Goal: Find specific page/section: Find specific page/section

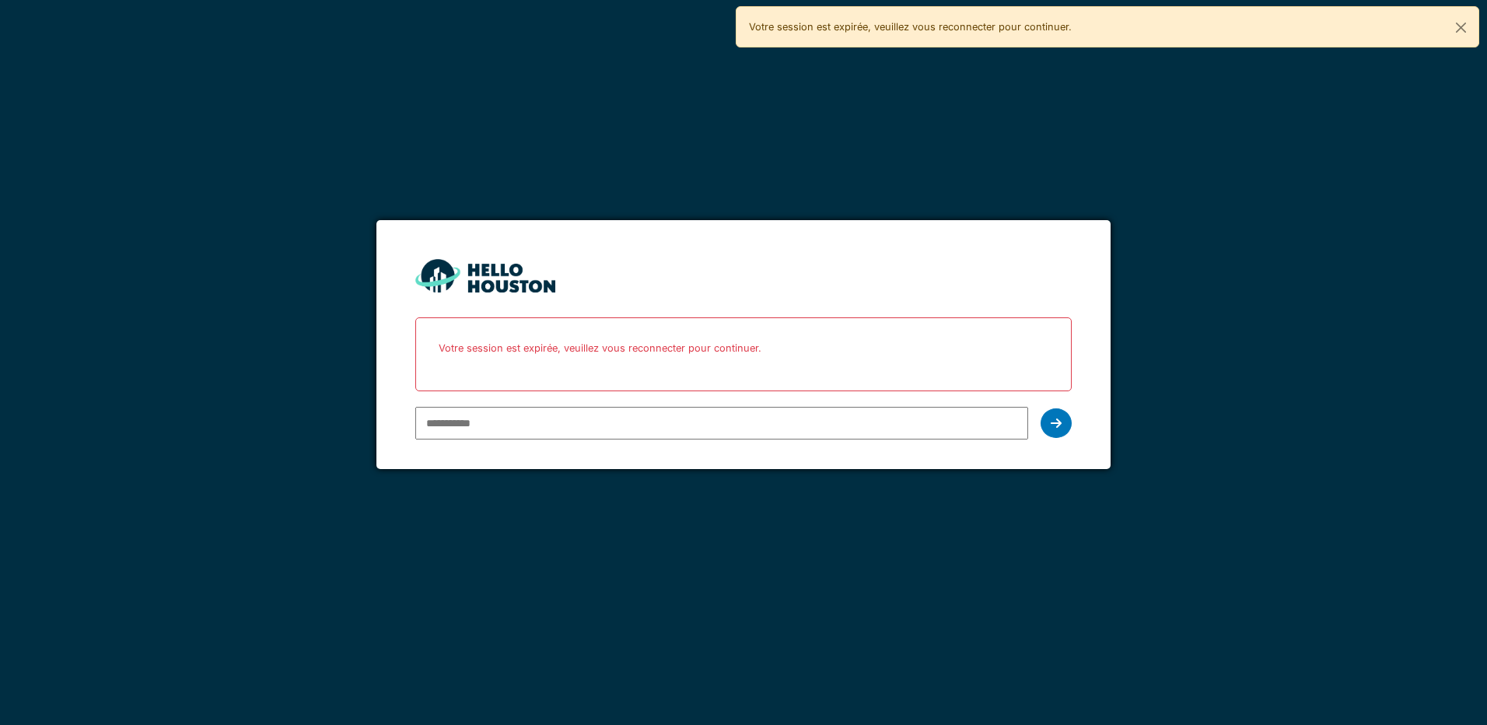
type input "**********"
click at [1053, 422] on icon at bounding box center [1056, 423] width 11 height 12
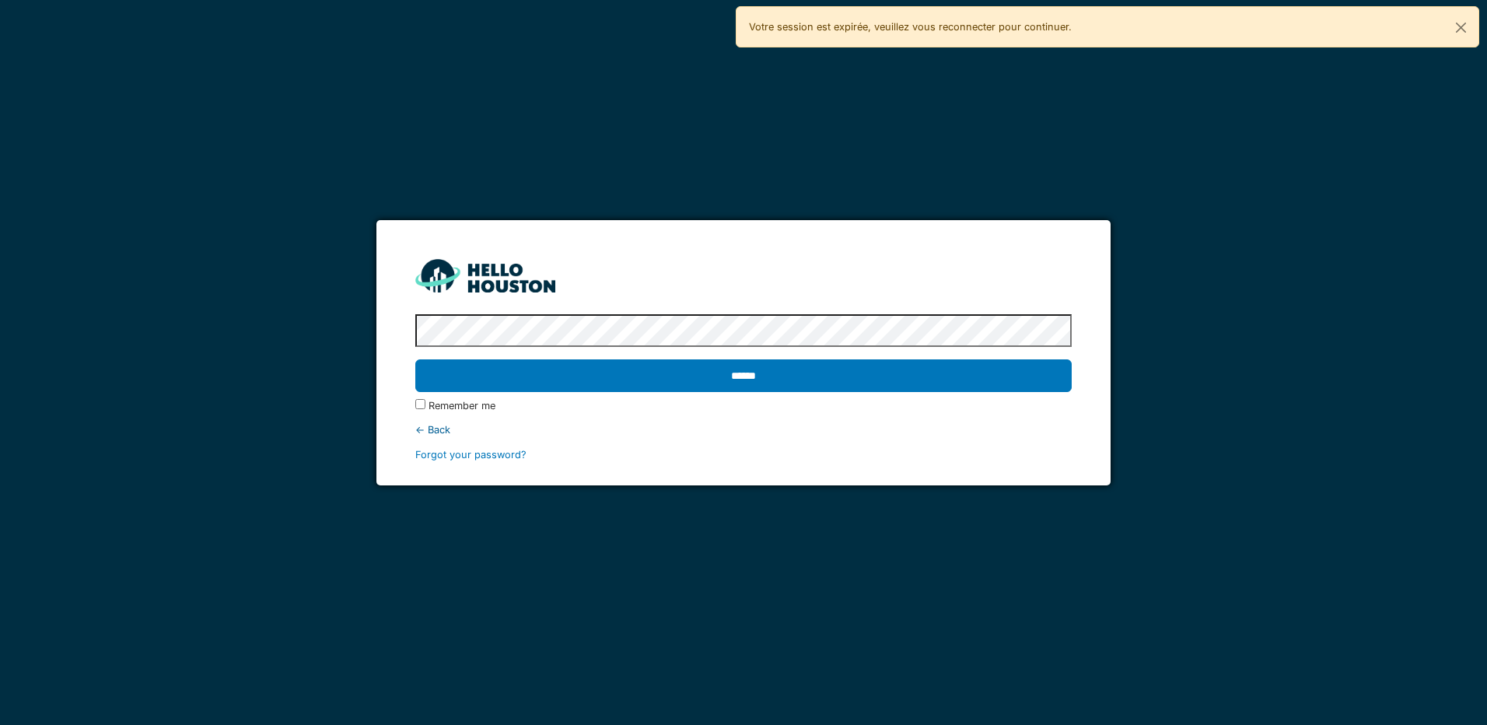
click at [415, 359] on input "******" at bounding box center [743, 375] width 656 height 33
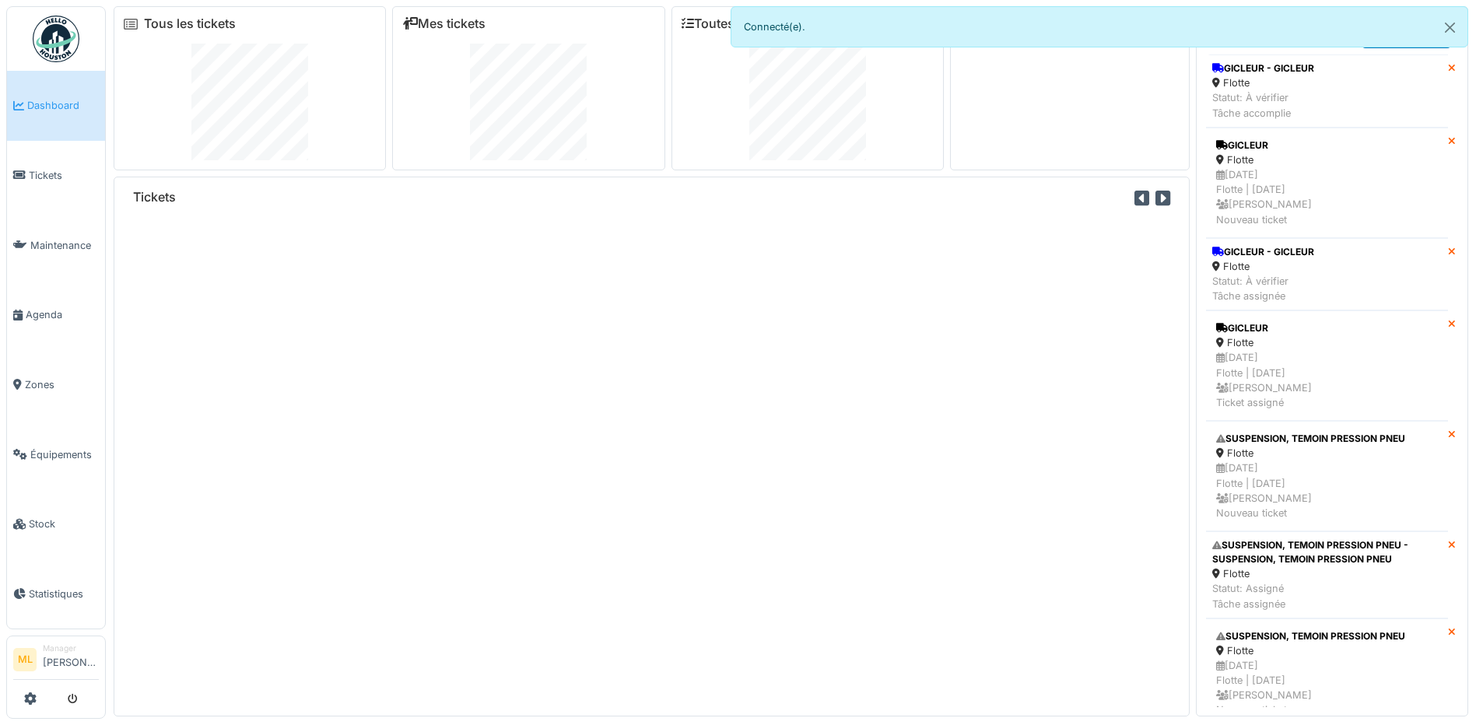
drag, startPoint x: 46, startPoint y: 171, endPoint x: 190, endPoint y: 212, distance: 149.5
click at [46, 171] on span "Tickets" at bounding box center [64, 175] width 70 height 15
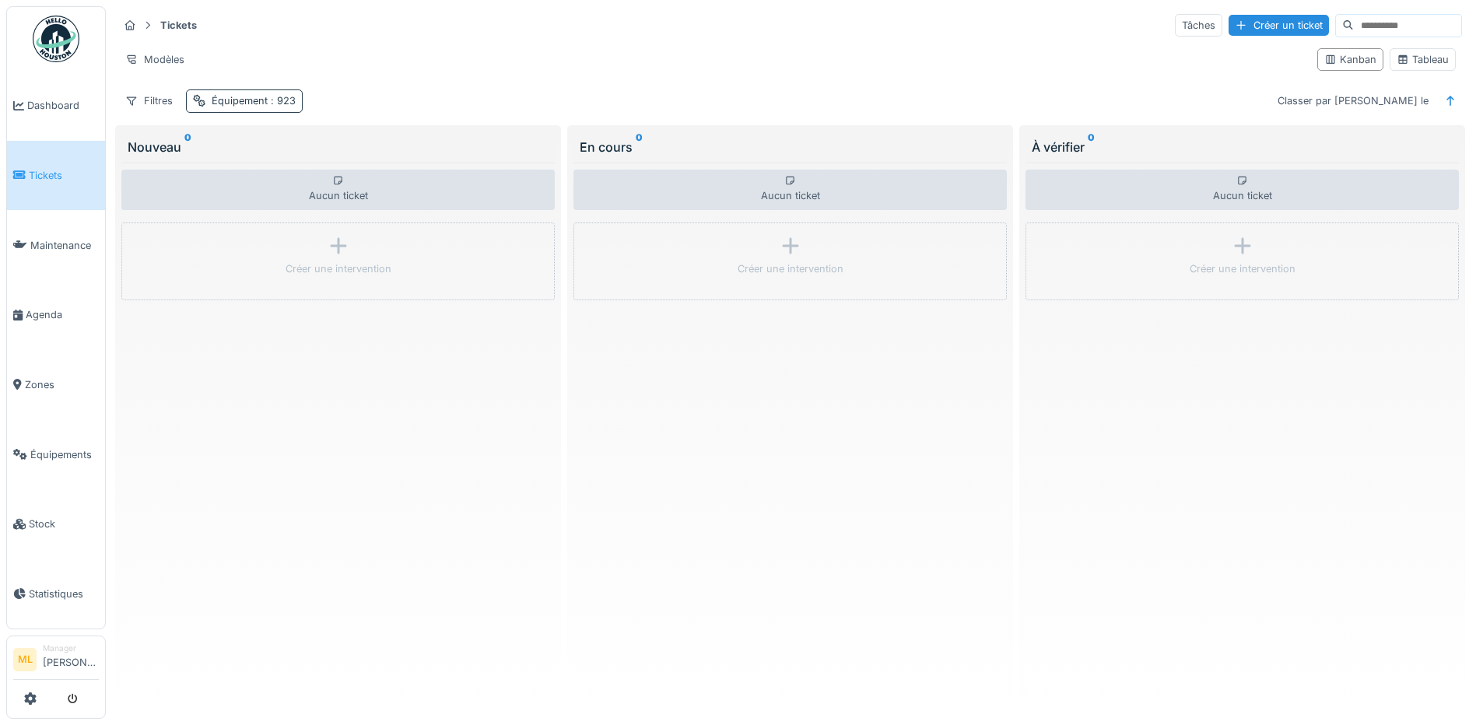
click at [245, 97] on div "Équipement : 923" at bounding box center [254, 100] width 84 height 15
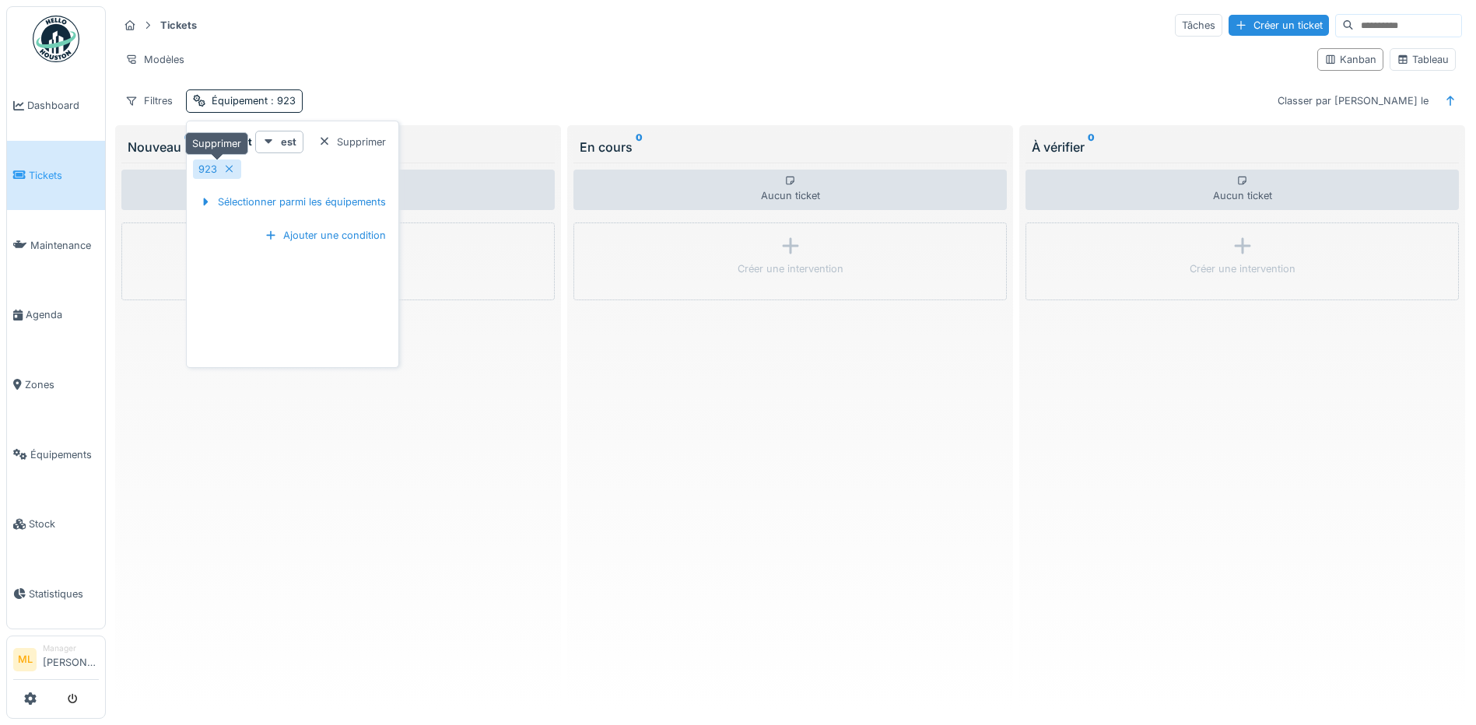
click at [198, 166] on div "923" at bounding box center [207, 169] width 19 height 15
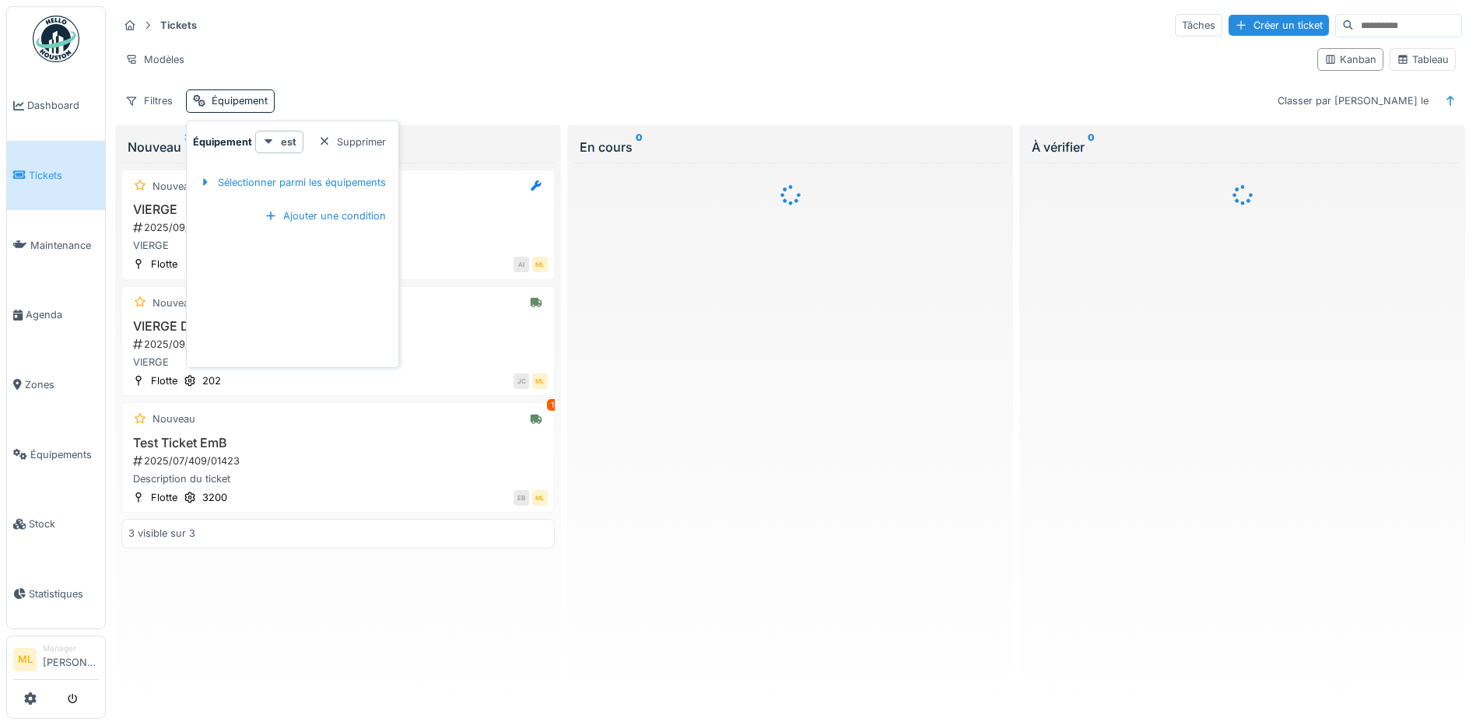
click at [430, 58] on div "Modèles" at bounding box center [711, 59] width 1186 height 23
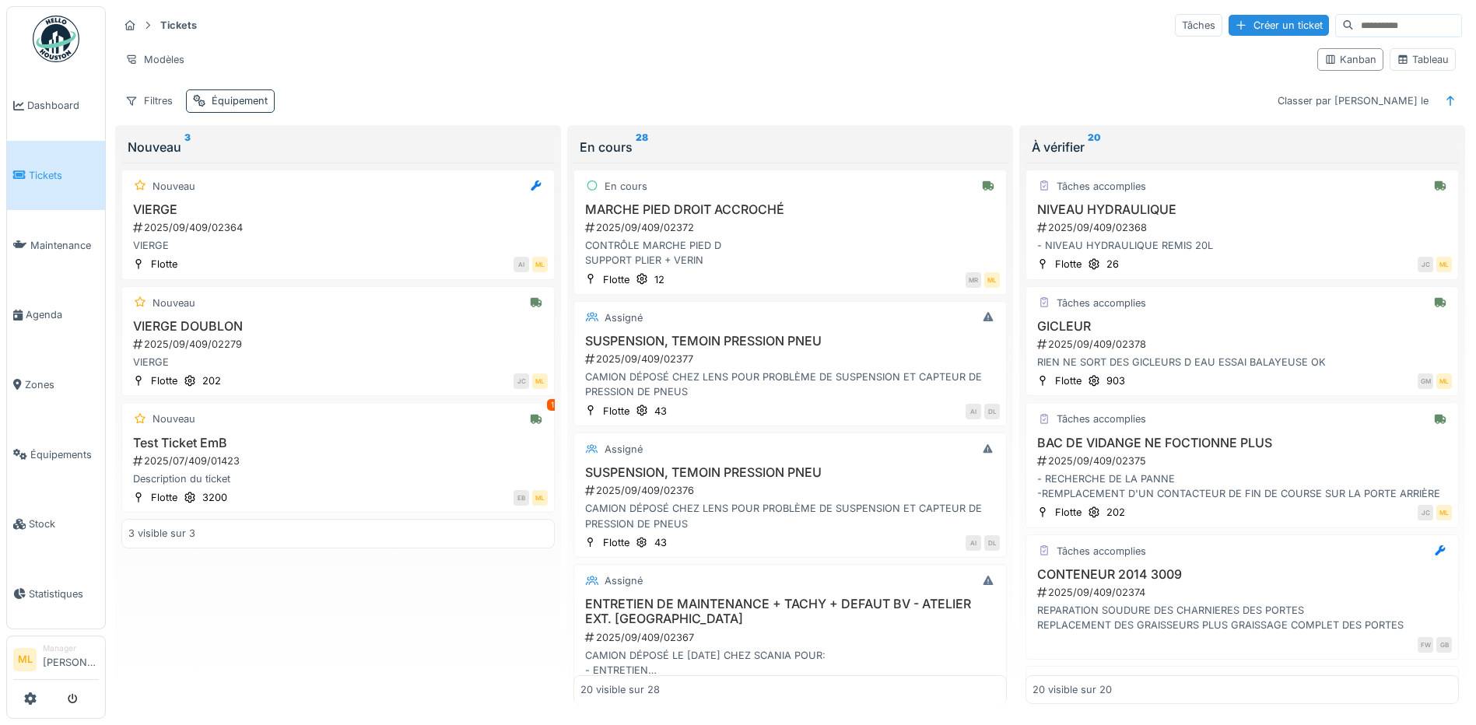
click at [230, 105] on div "Équipement" at bounding box center [240, 100] width 56 height 15
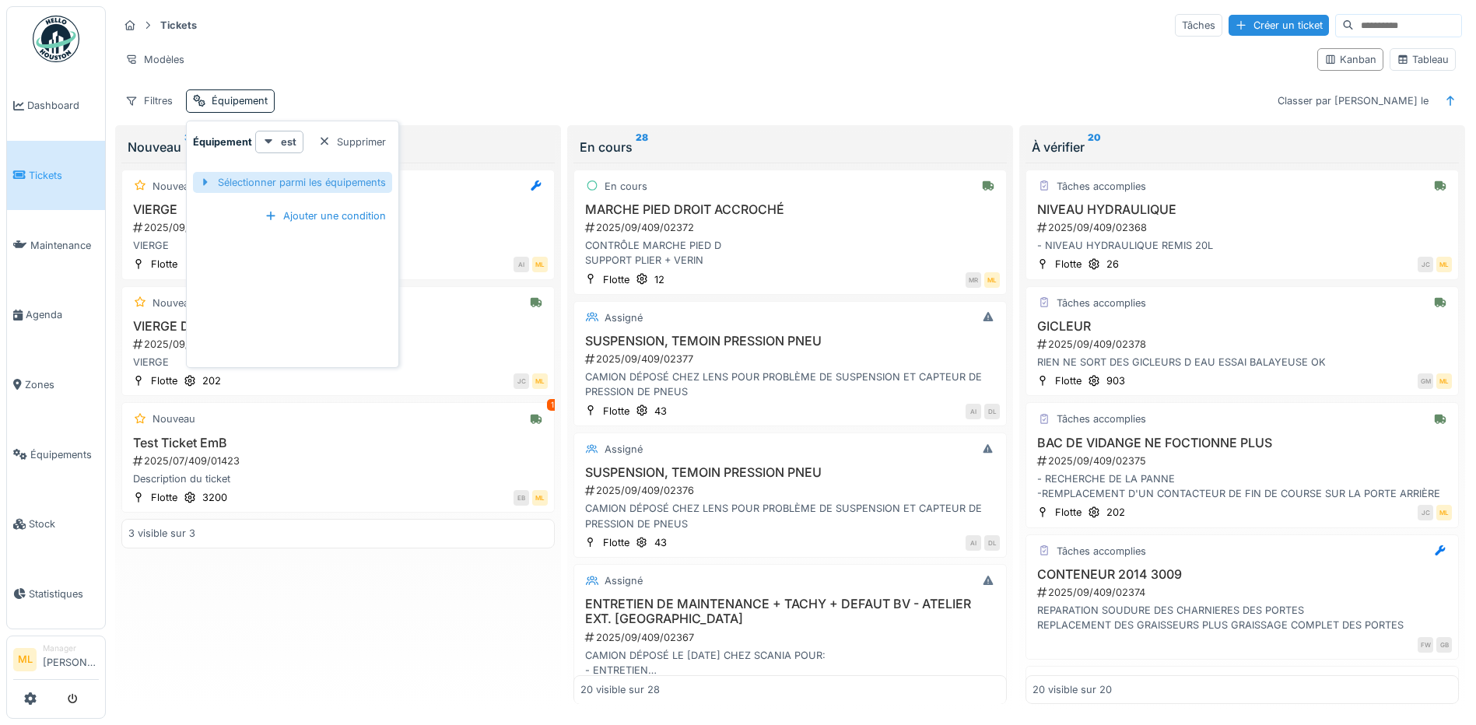
click at [319, 184] on div "Sélectionner parmi les équipements" at bounding box center [292, 182] width 199 height 21
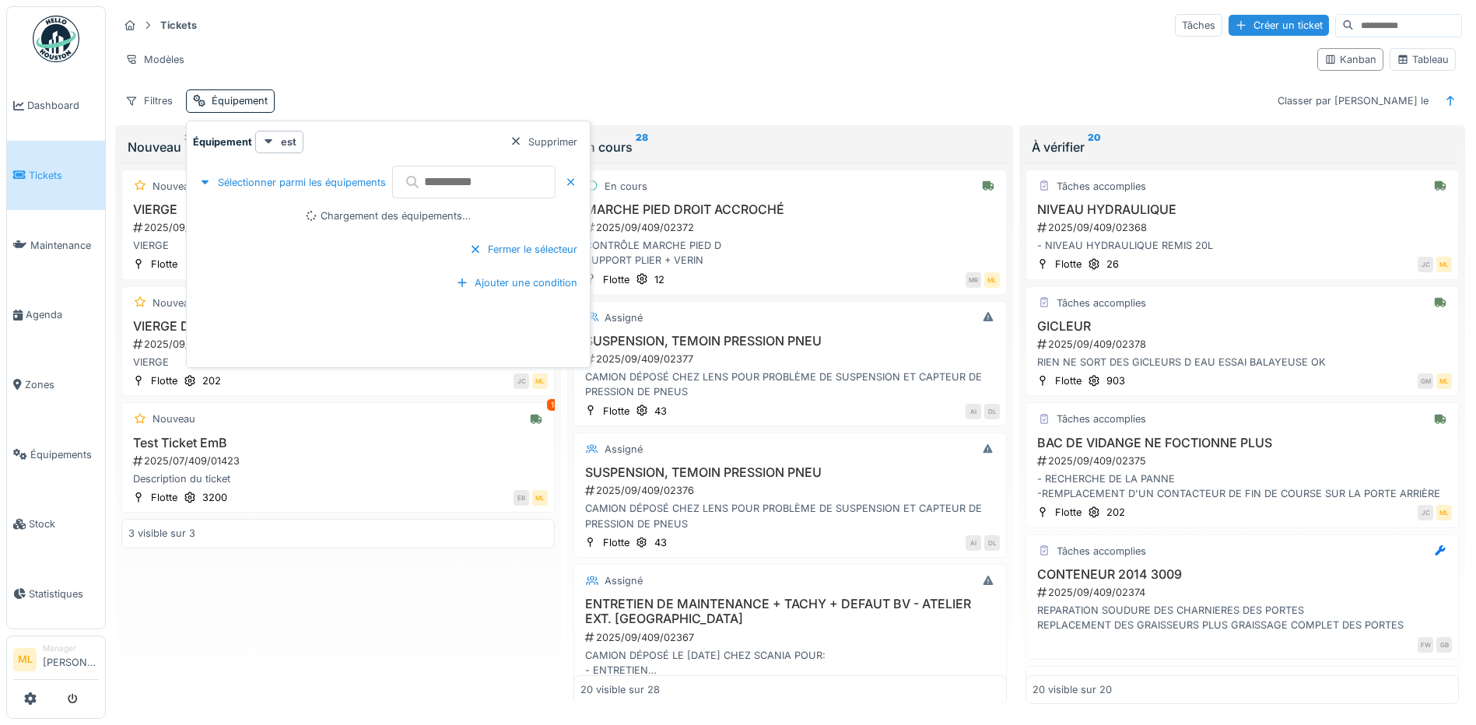
click at [450, 184] on input "text" at bounding box center [473, 182] width 163 height 33
type input "***"
click at [278, 214] on div "923" at bounding box center [266, 215] width 34 height 15
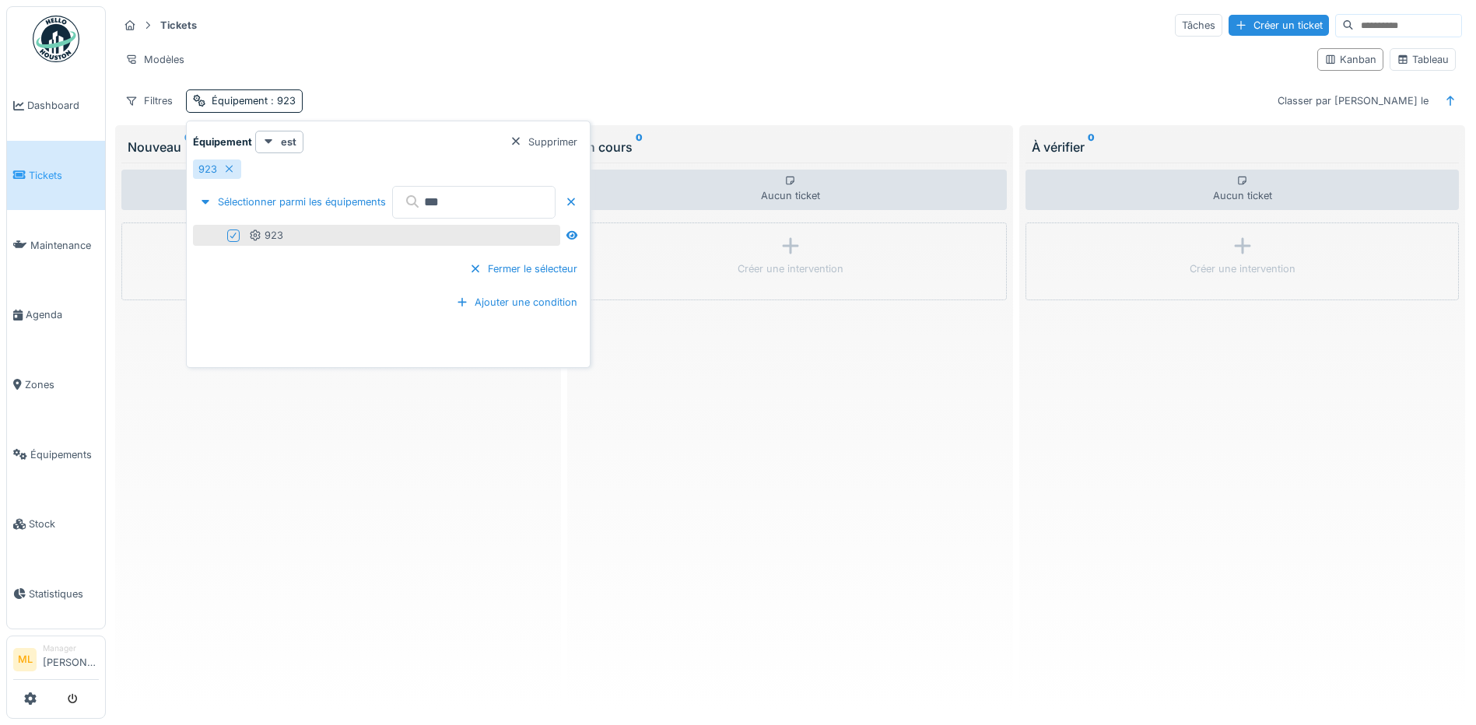
click at [683, 86] on div "Tickets Tâches Créer un ticket Modèles Kanban Tableau Filtres Équipement : 923 …" at bounding box center [790, 62] width 1356 height 113
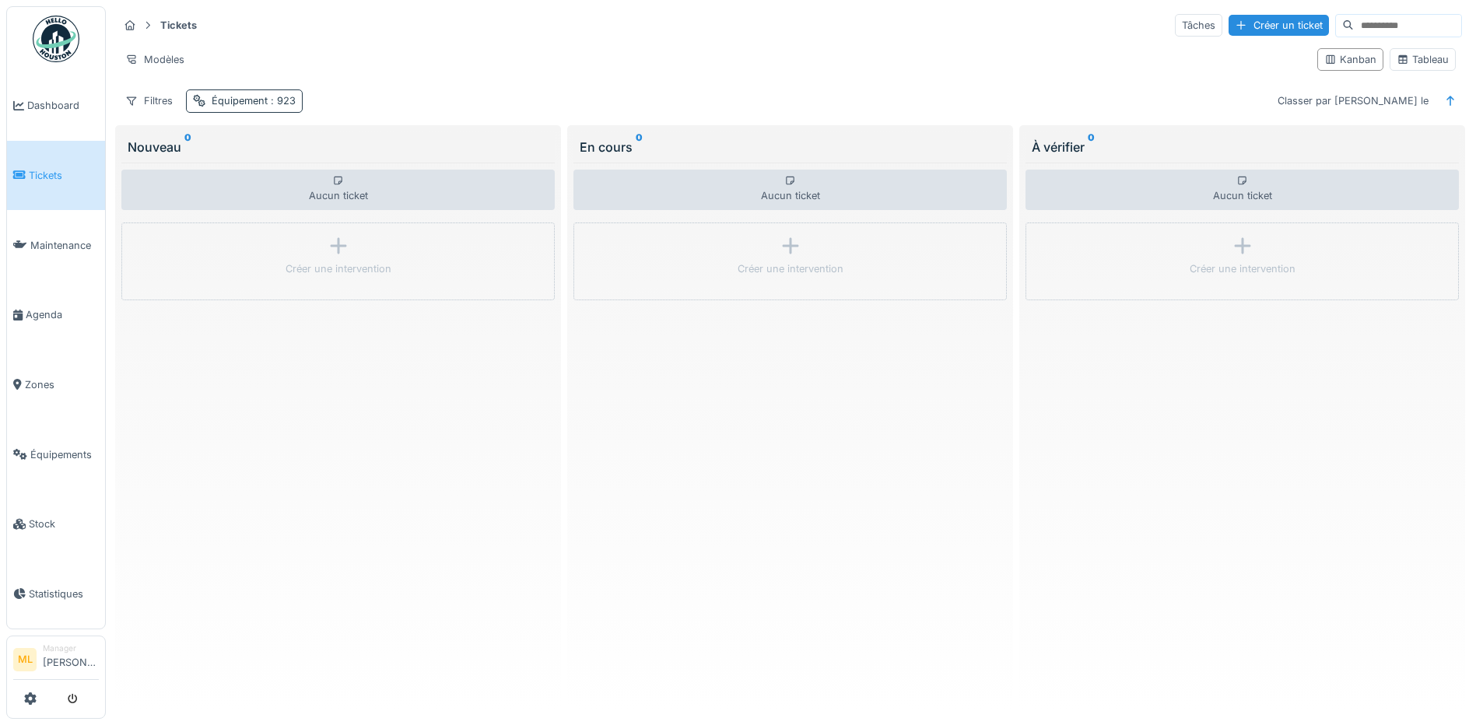
click at [216, 100] on div "Équipement : 923" at bounding box center [254, 100] width 84 height 15
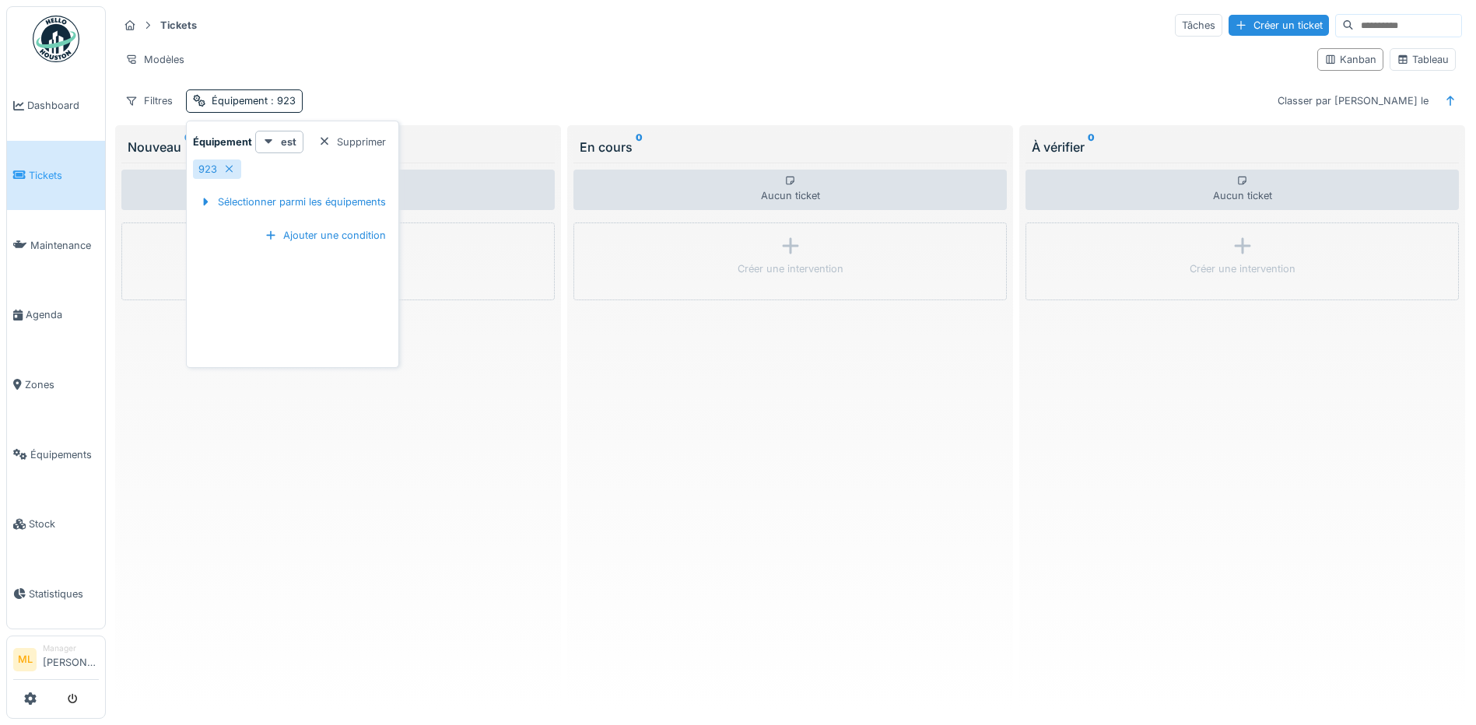
click at [394, 54] on div "Modèles" at bounding box center [711, 59] width 1186 height 23
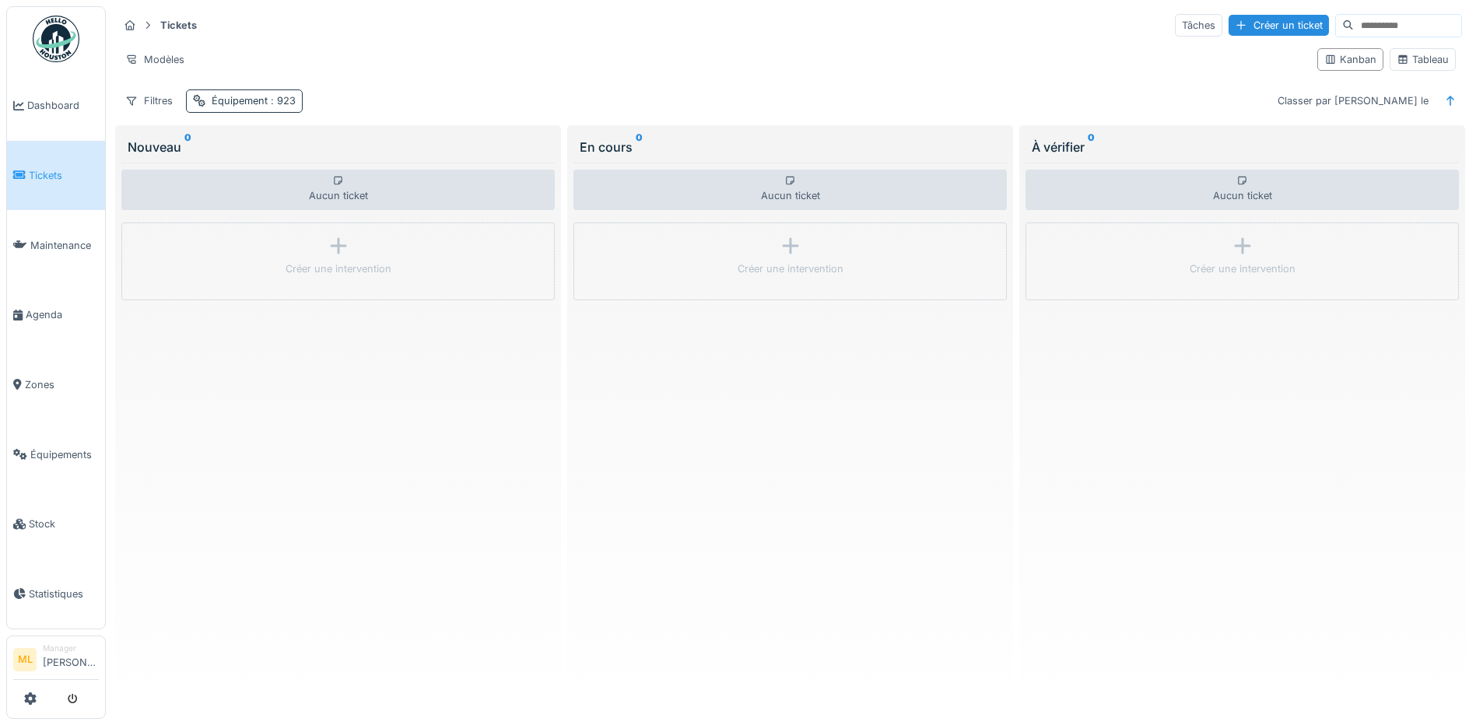
click at [218, 103] on div "Équipement : 923" at bounding box center [254, 100] width 84 height 15
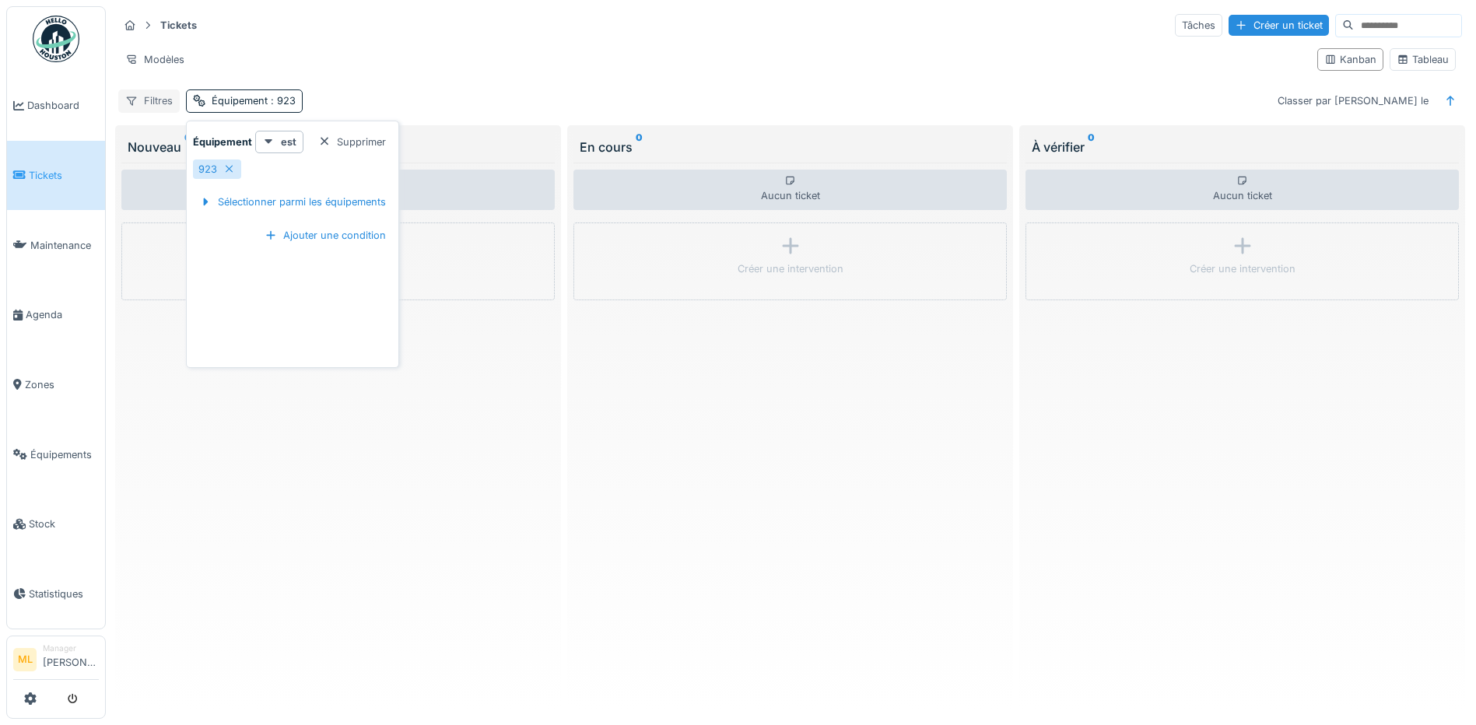
click at [166, 102] on div "Filtres" at bounding box center [148, 100] width 61 height 23
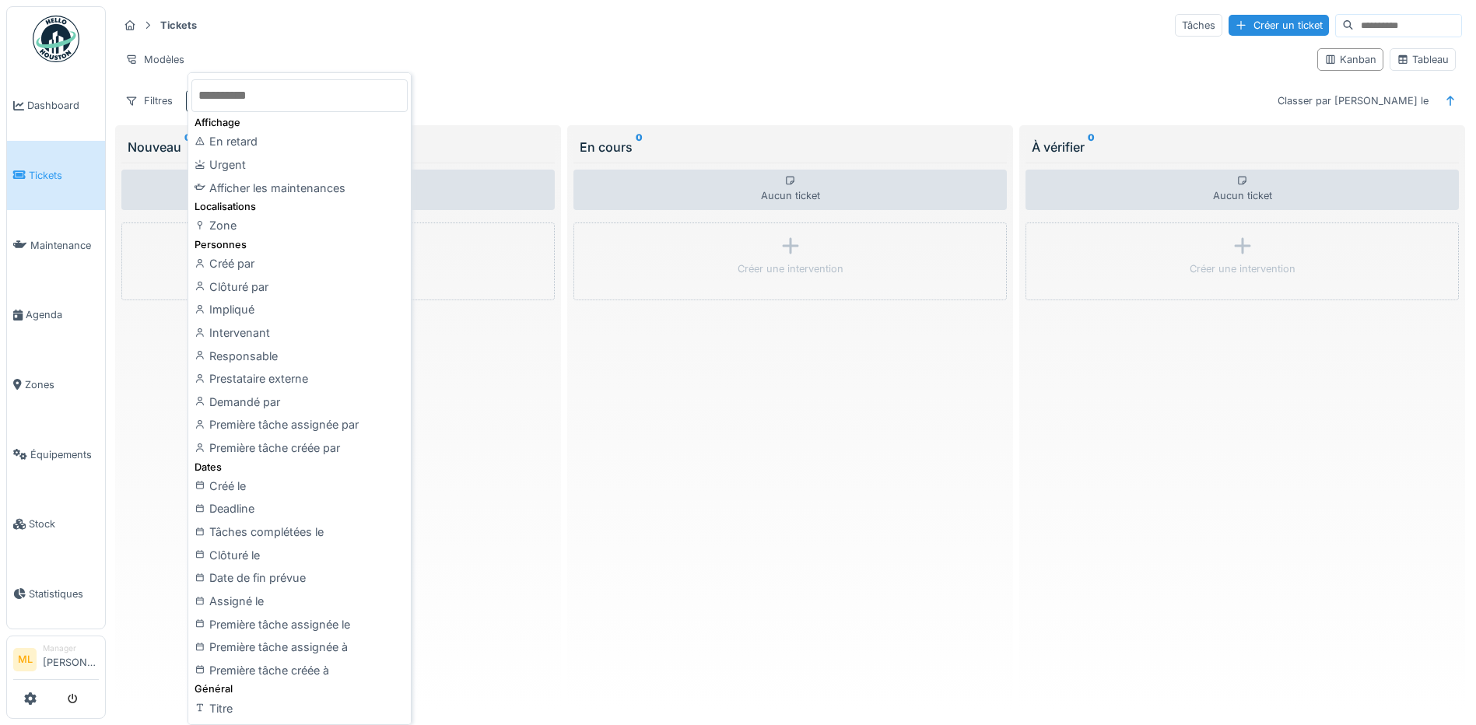
click at [349, 37] on div "Tickets Tâches Créer un ticket" at bounding box center [789, 25] width 1343 height 26
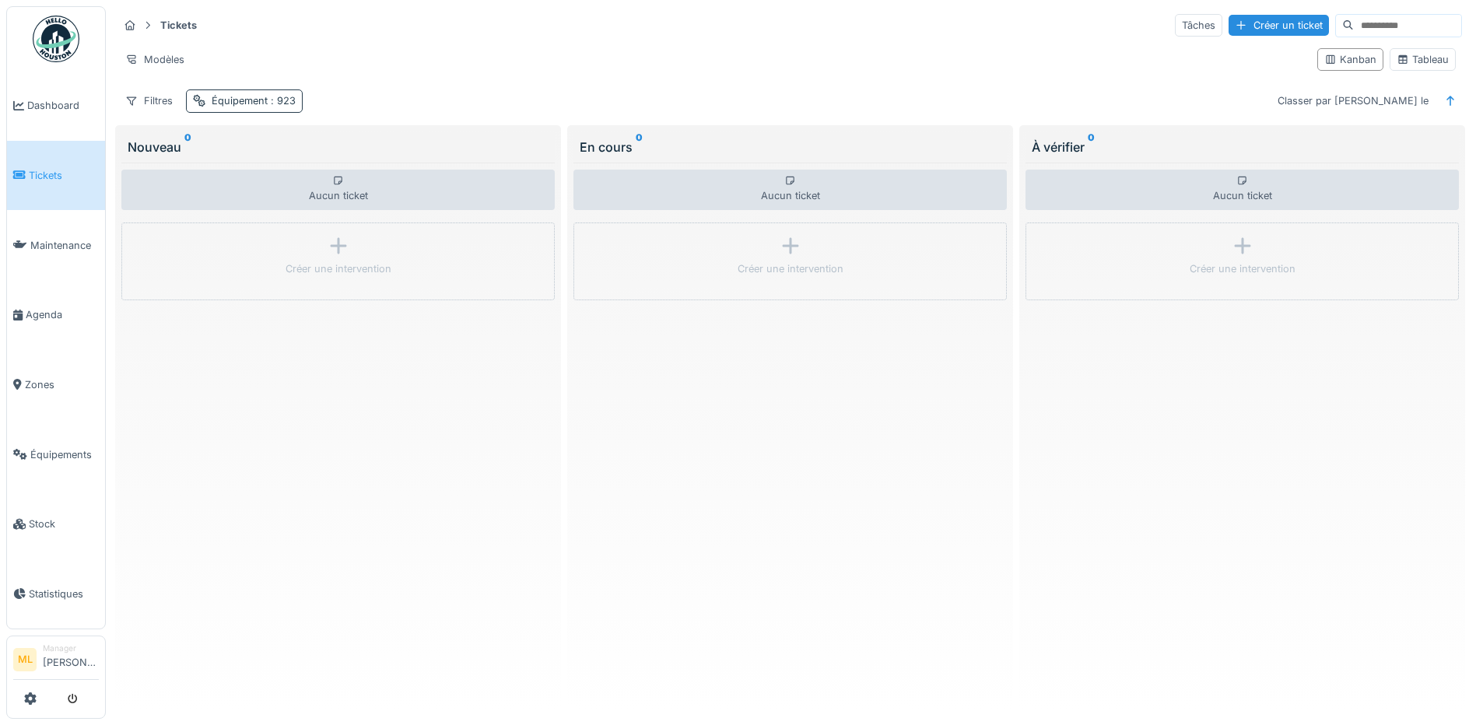
click at [282, 105] on span ": 923" at bounding box center [282, 101] width 28 height 12
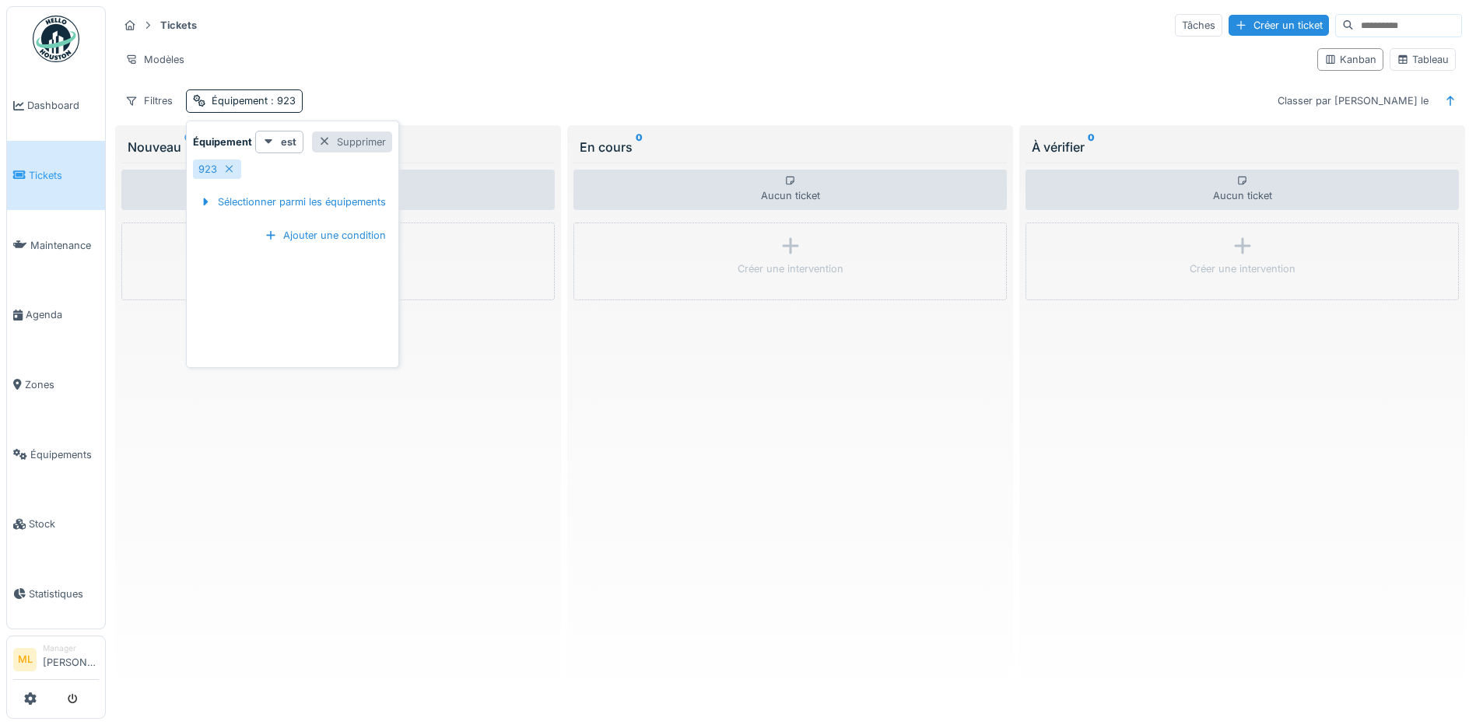
click at [376, 143] on div "Supprimer" at bounding box center [352, 141] width 80 height 21
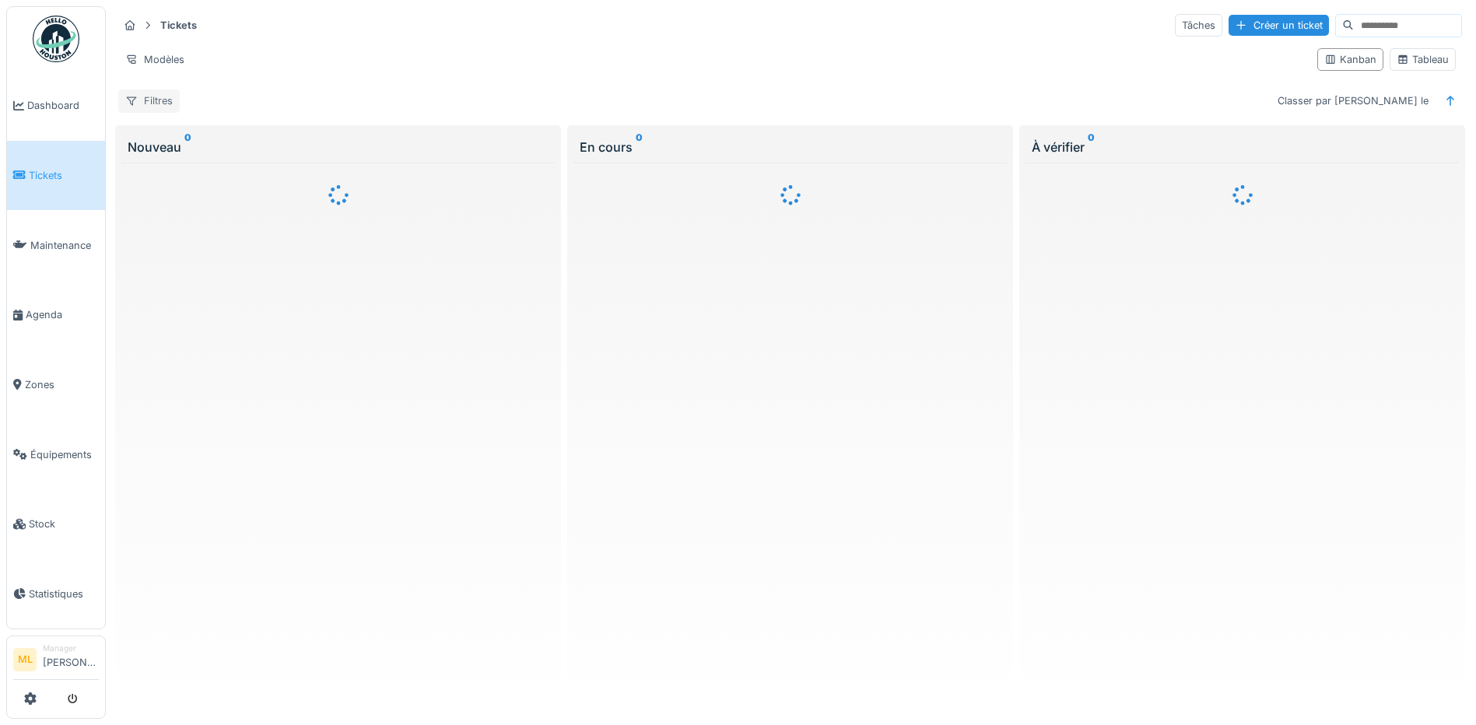
click at [160, 103] on div "Filtres" at bounding box center [148, 100] width 61 height 23
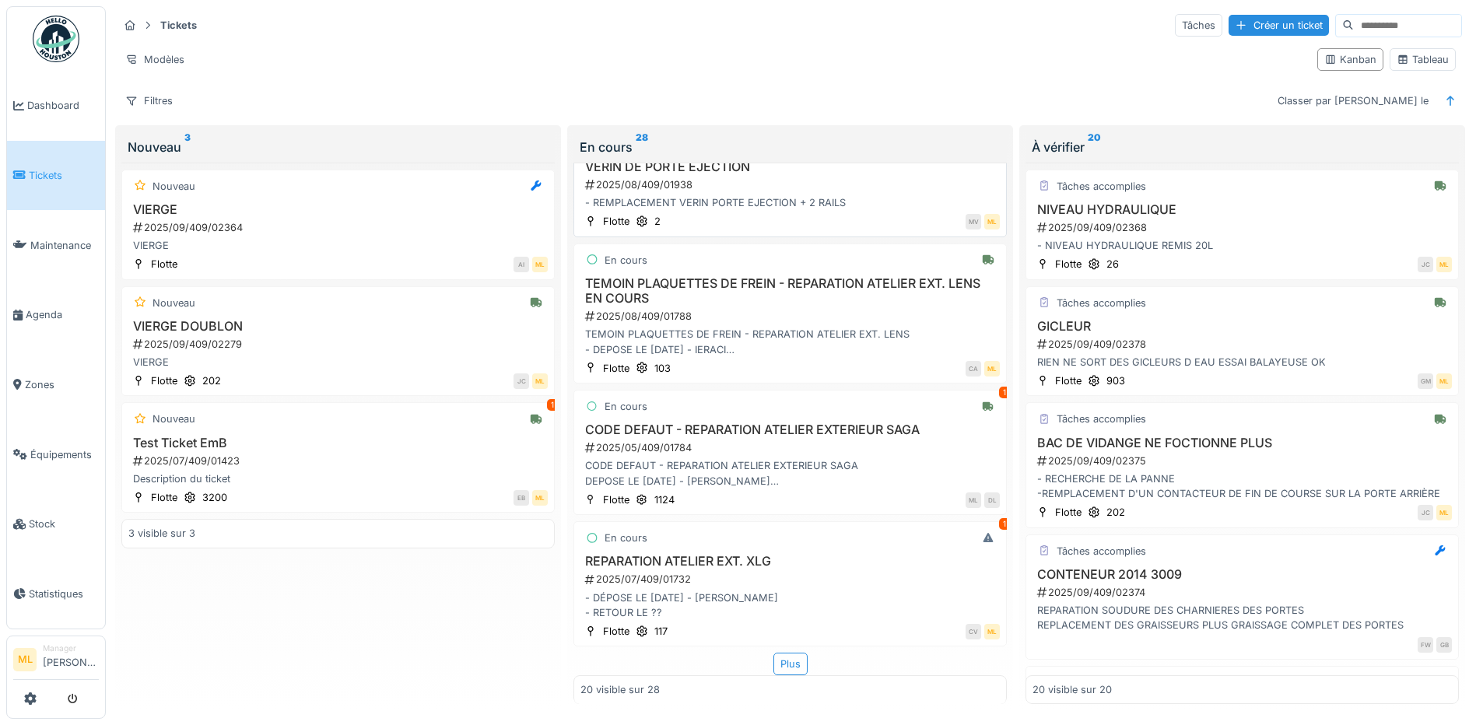
scroll to position [9, 0]
click at [774, 653] on div "Plus" at bounding box center [790, 664] width 34 height 23
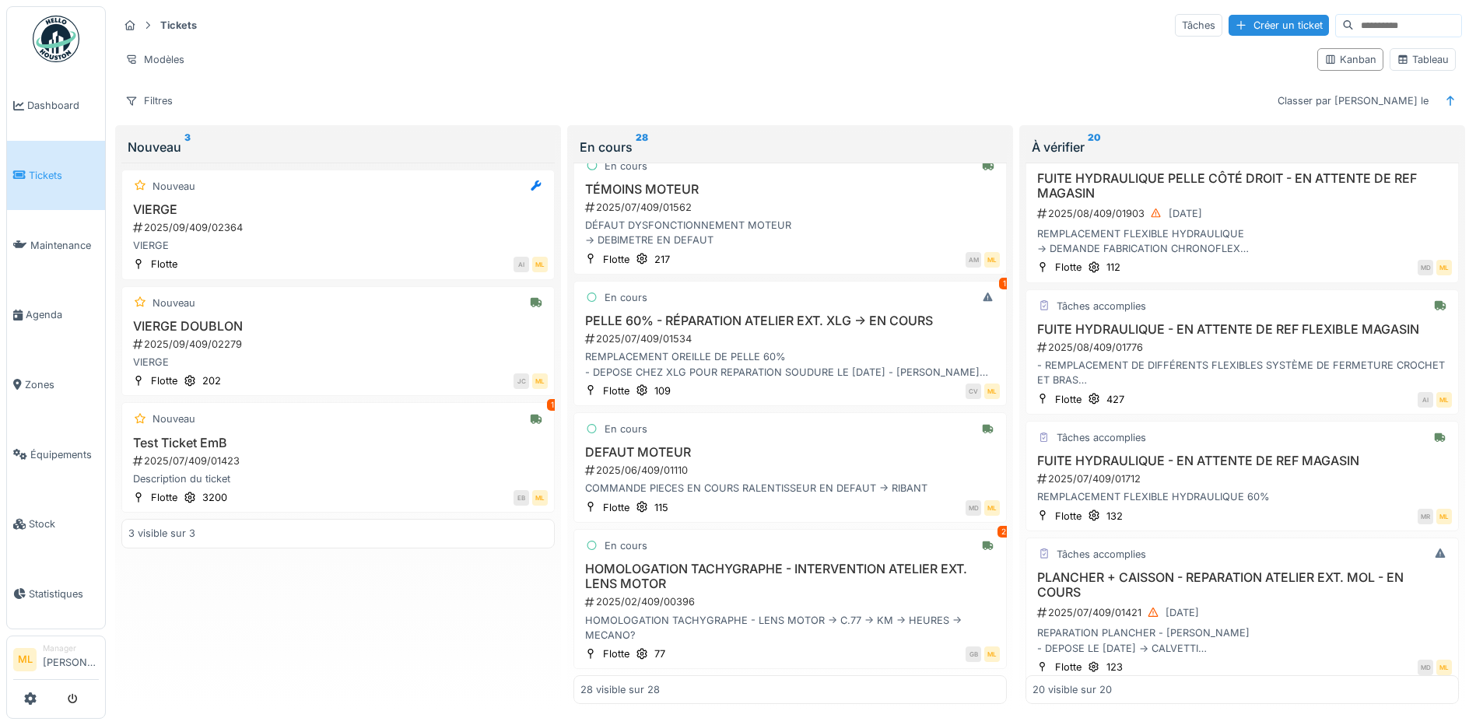
scroll to position [1995, 0]
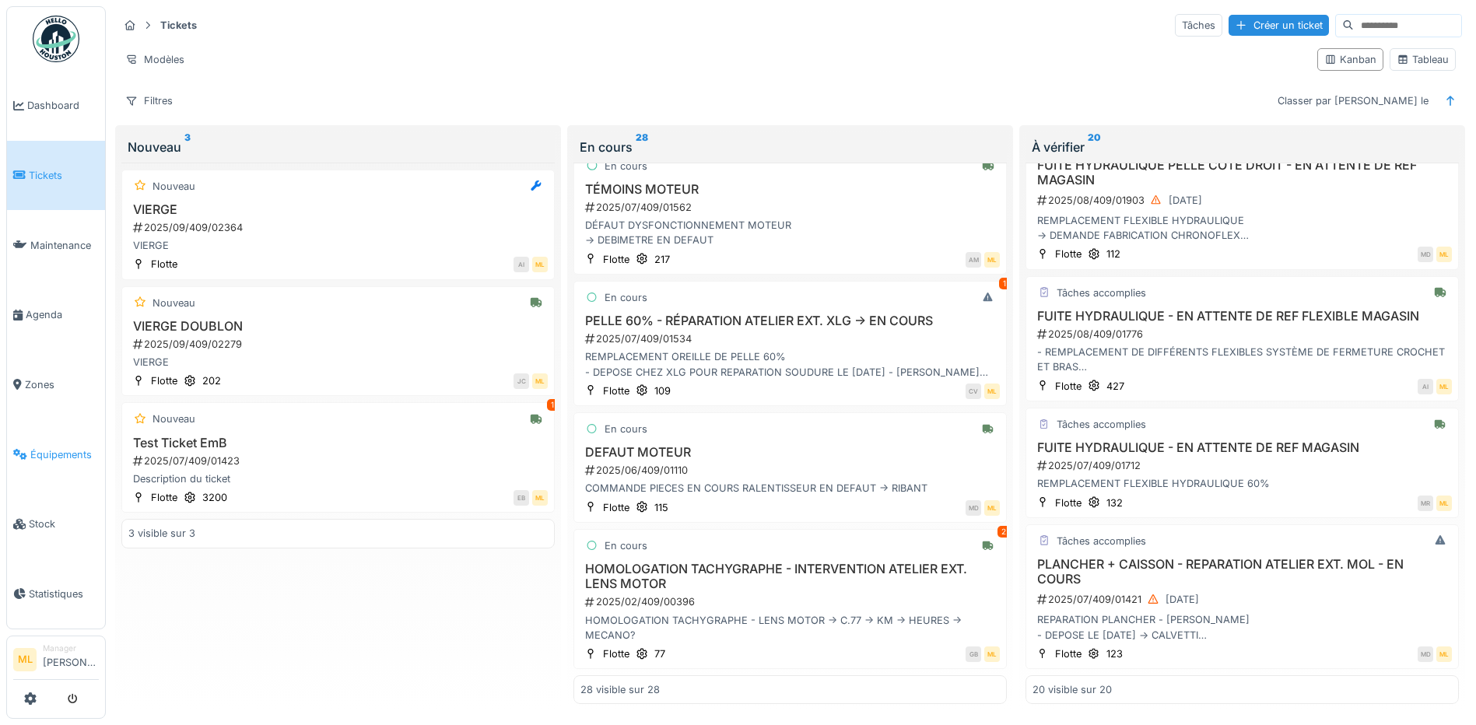
click at [61, 447] on span "Équipements" at bounding box center [64, 454] width 68 height 15
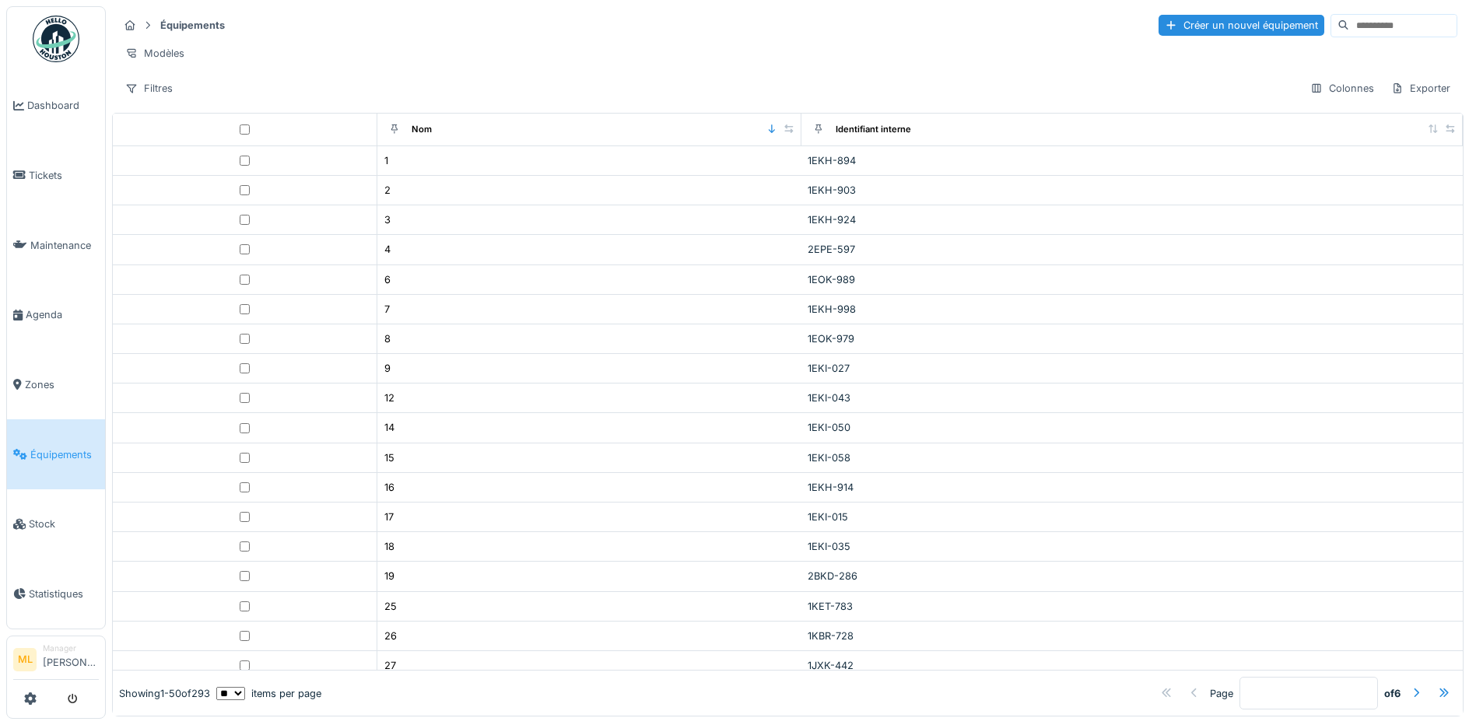
click at [1351, 27] on input at bounding box center [1402, 26] width 107 height 22
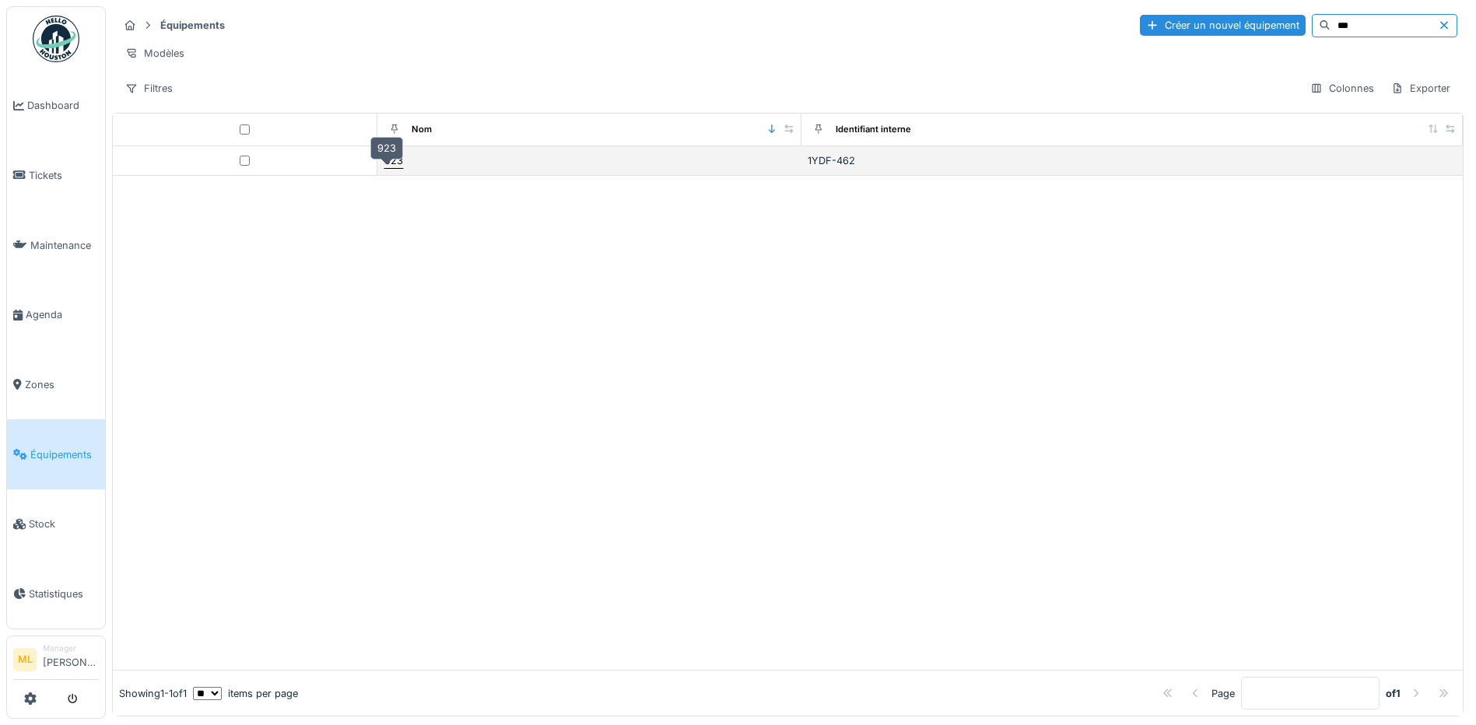
type input "***"
click at [387, 168] on div "923" at bounding box center [393, 160] width 19 height 15
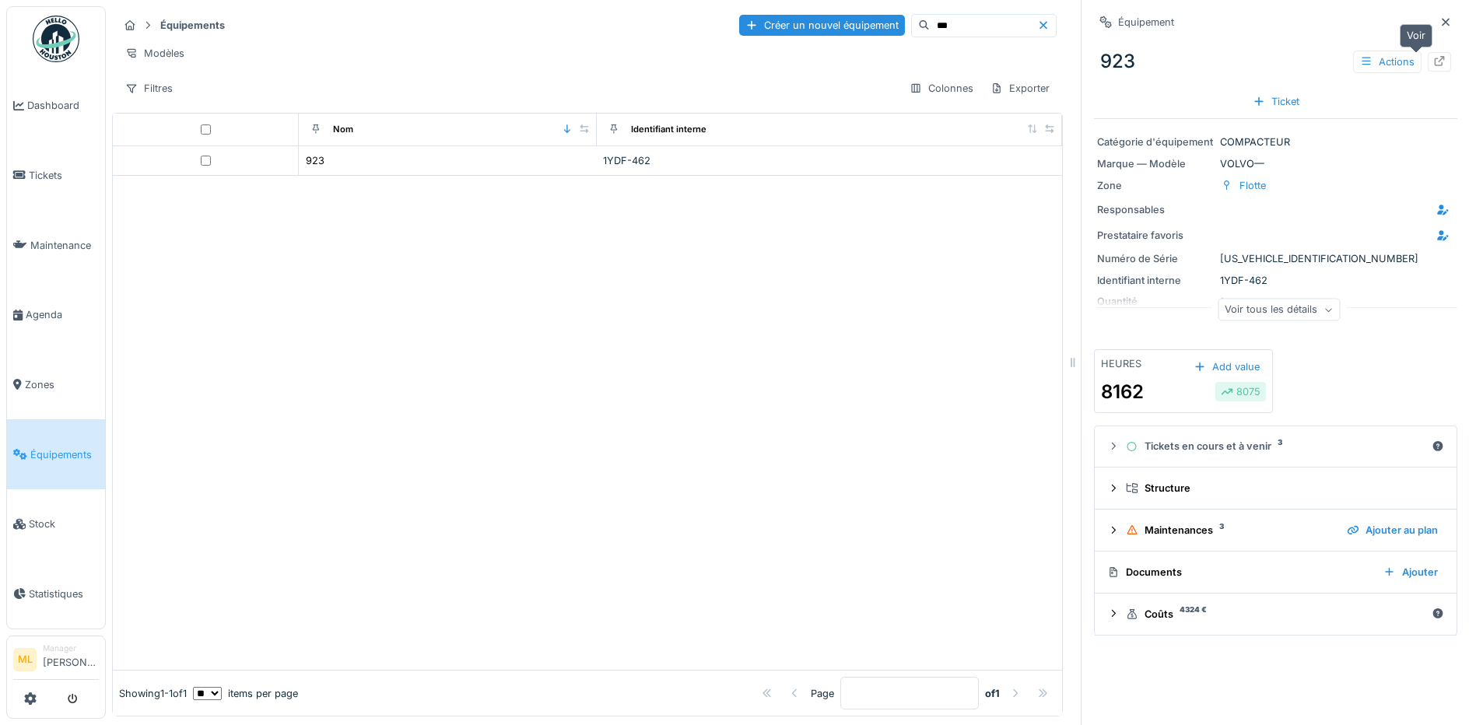
click at [1433, 62] on icon at bounding box center [1439, 61] width 12 height 10
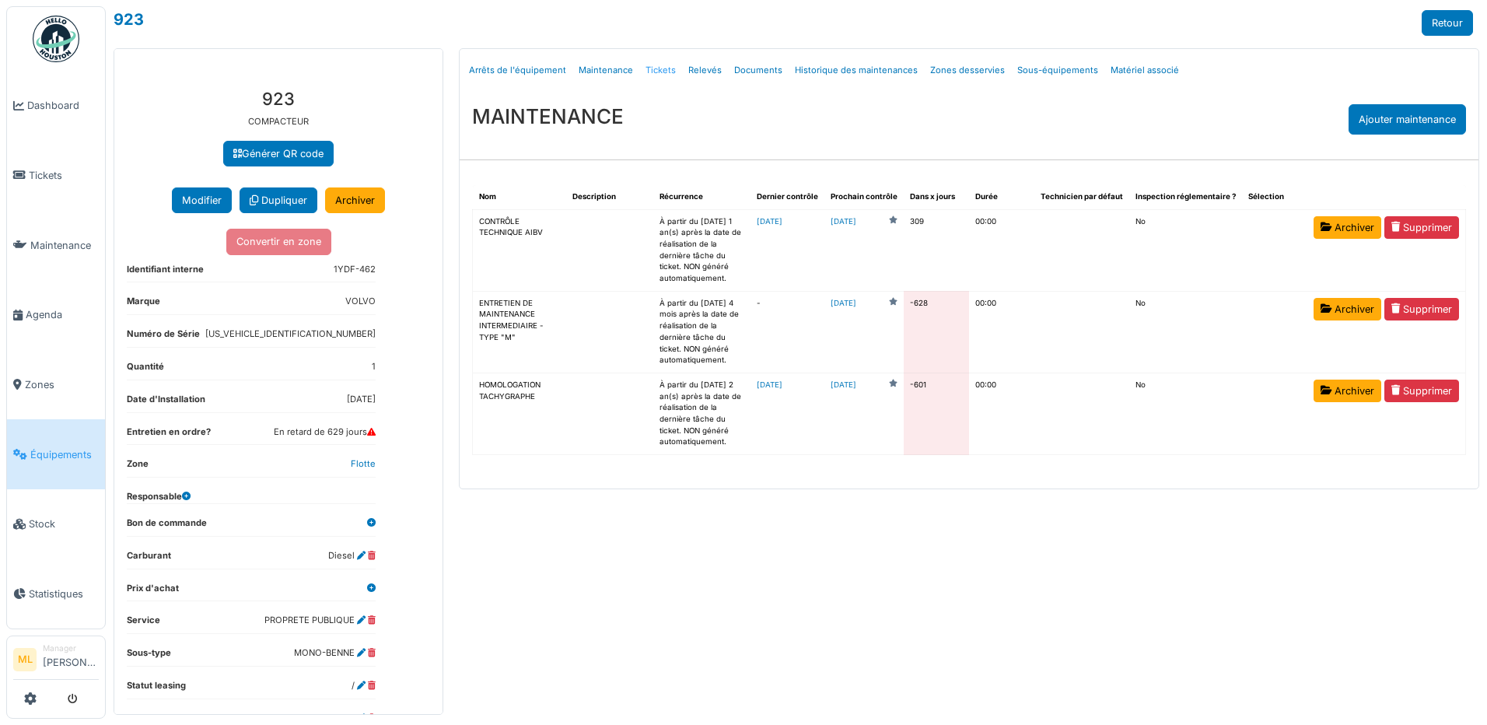
click at [657, 70] on link "Tickets" at bounding box center [660, 70] width 43 height 37
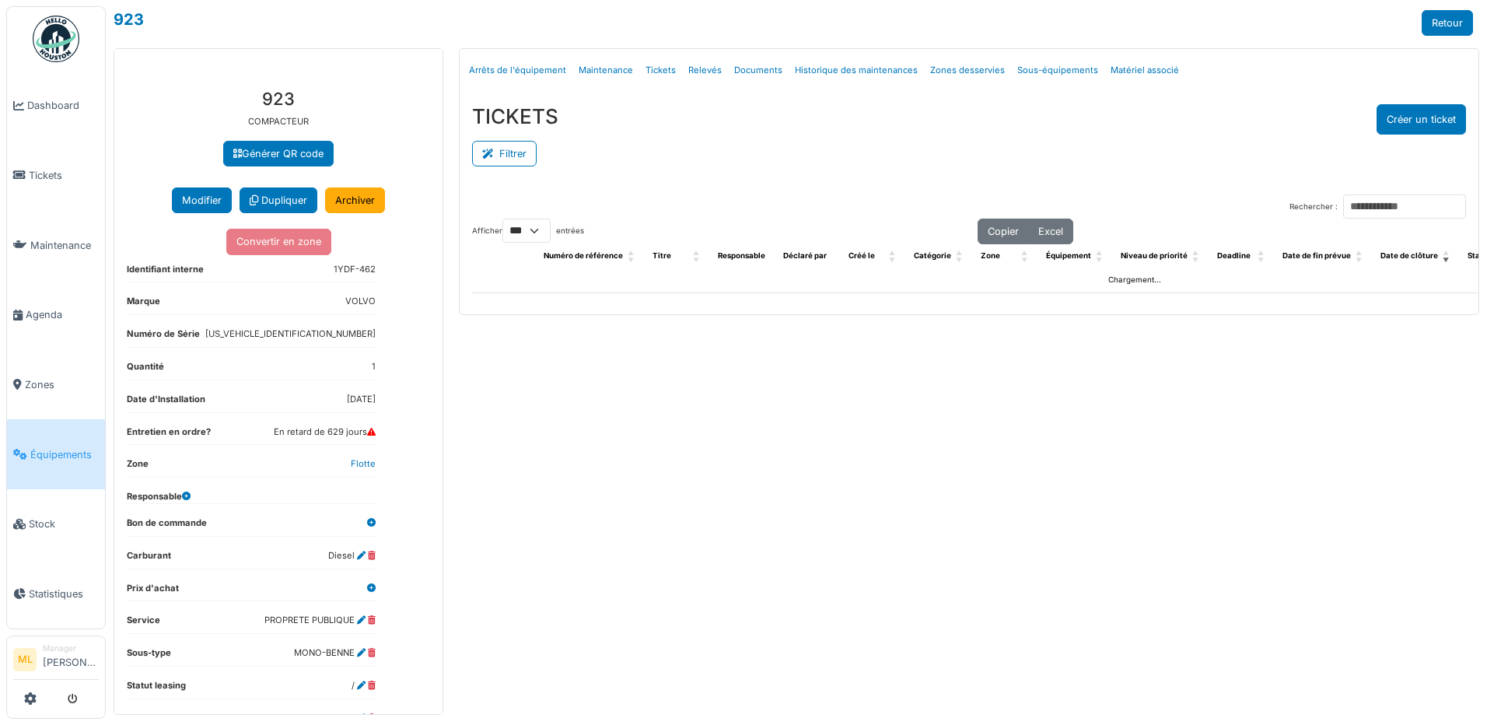
select select "***"
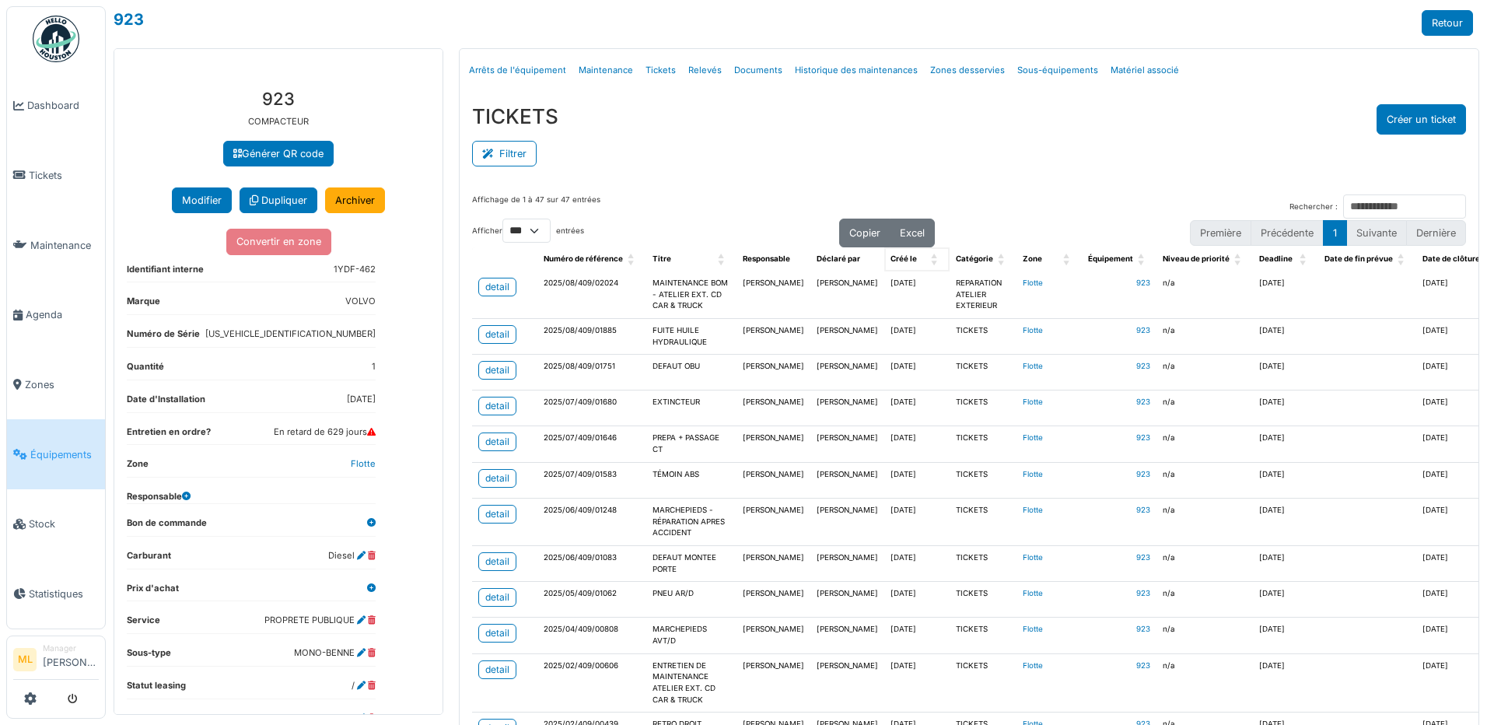
click at [891, 261] on span "Créé le" at bounding box center [904, 258] width 26 height 9
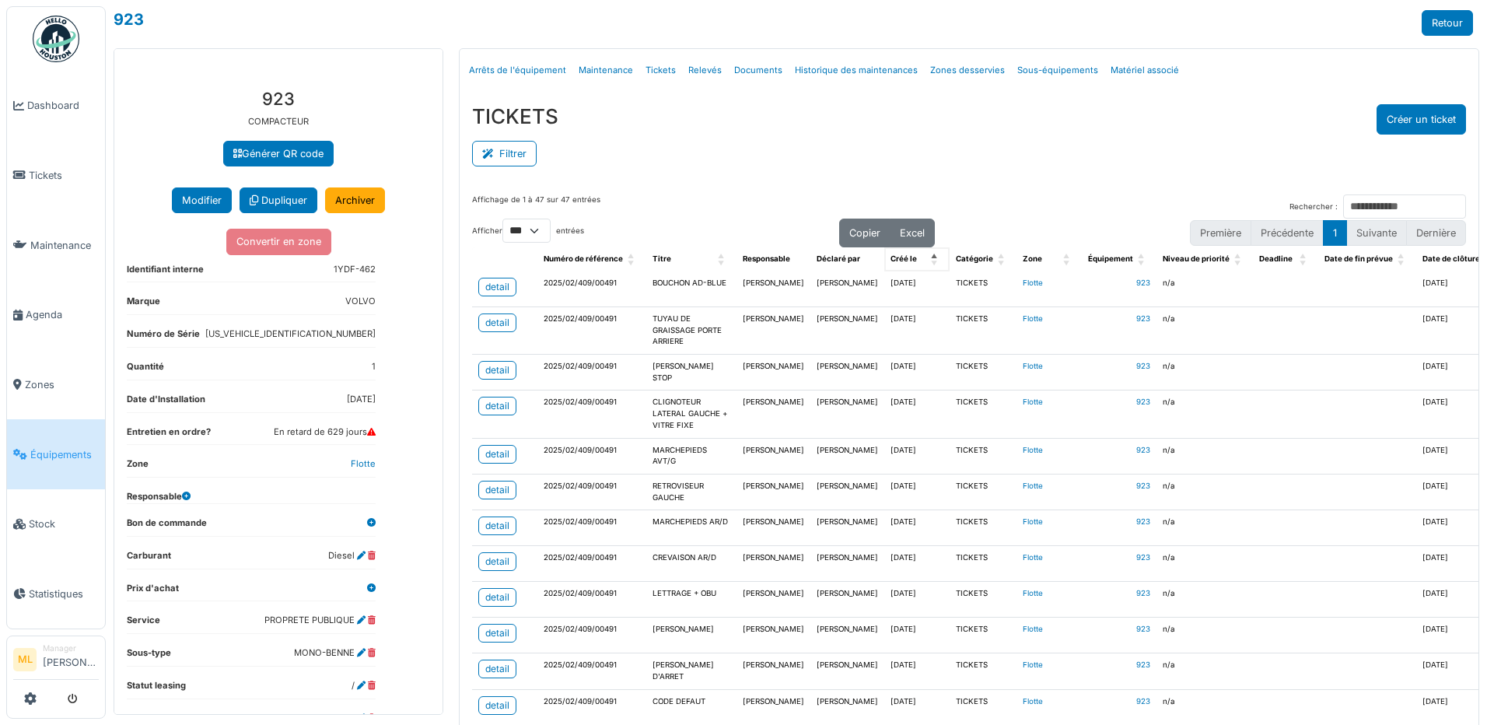
click at [891, 261] on span "Créé le" at bounding box center [904, 258] width 26 height 9
